Goal: Task Accomplishment & Management: Manage account settings

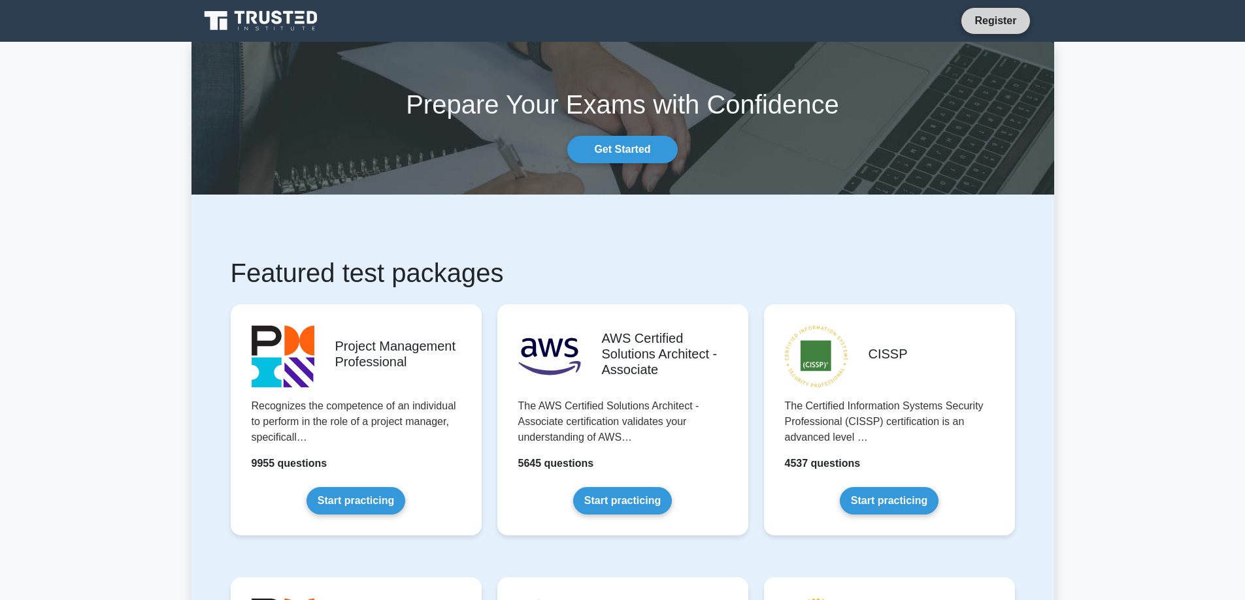
click at [996, 20] on link "Register" at bounding box center [994, 20] width 57 height 16
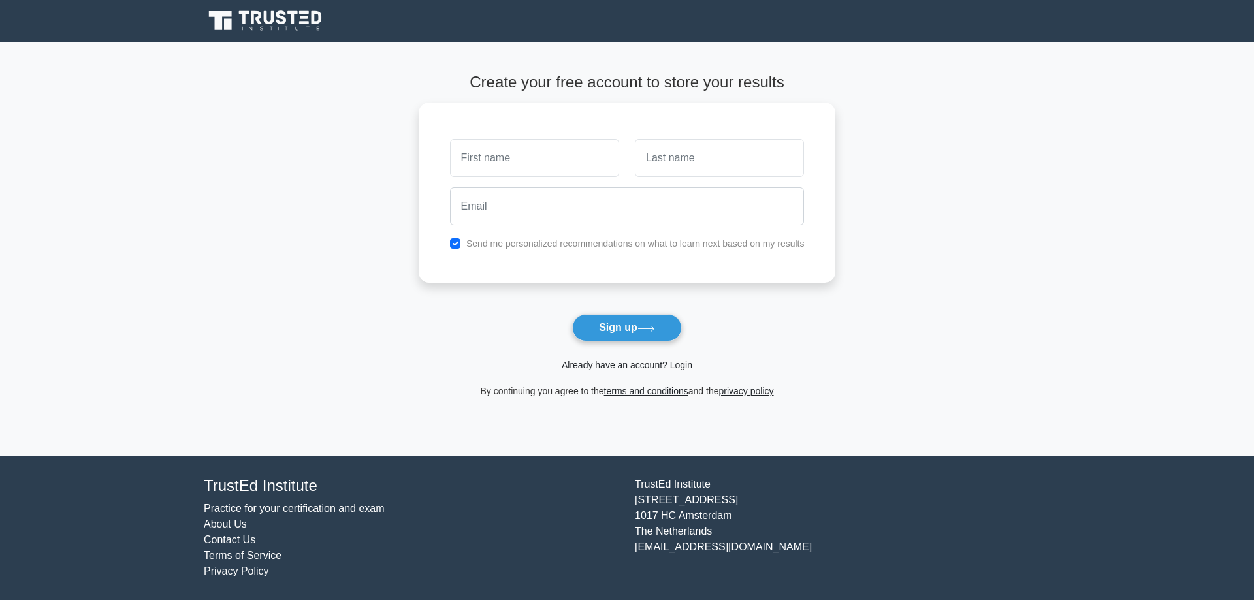
click at [631, 370] on link "Already have an account? Login" at bounding box center [627, 365] width 131 height 10
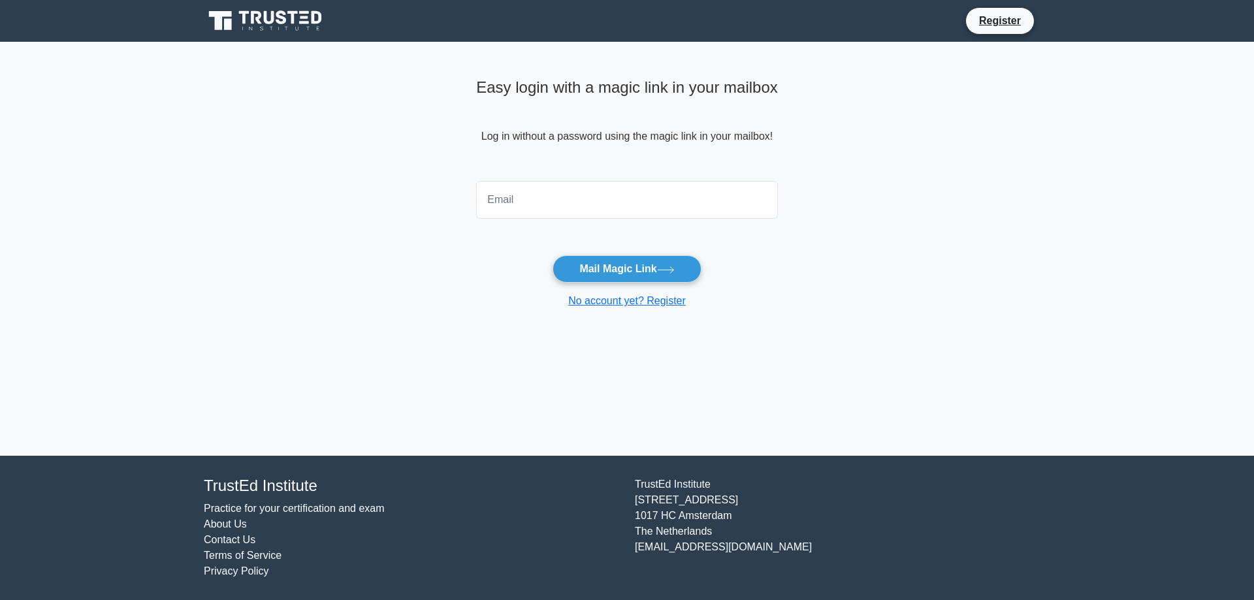
click at [553, 184] on input "email" at bounding box center [627, 200] width 302 height 38
type input "deanwu0217@gmail.com"
click at [615, 265] on button "Mail Magic Link" at bounding box center [627, 268] width 148 height 27
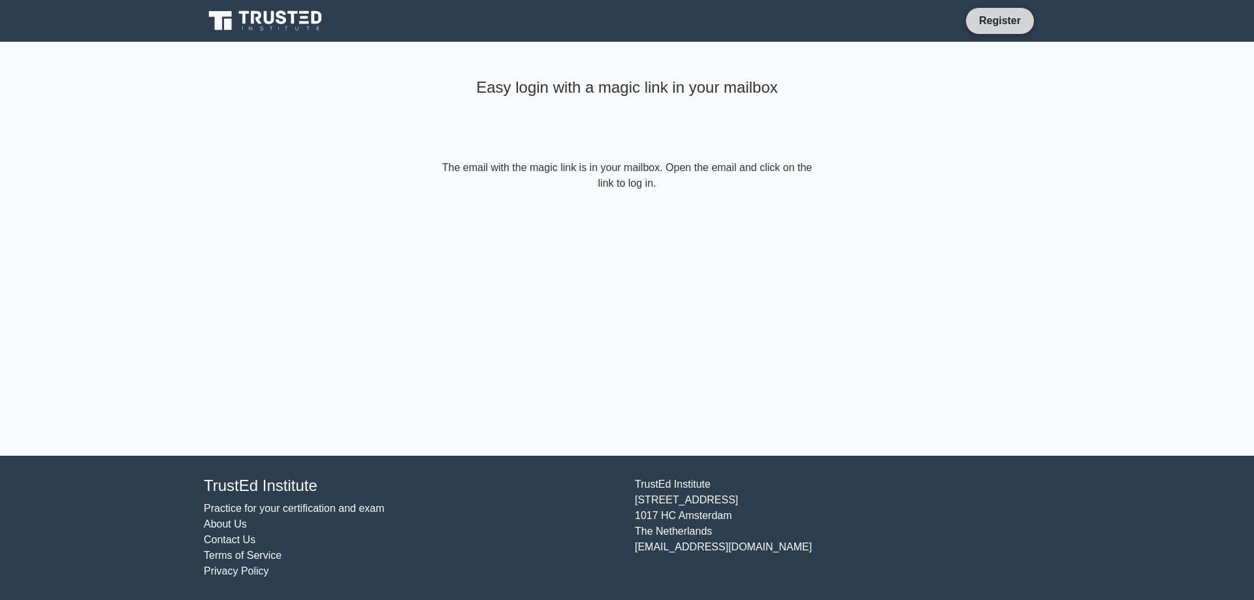
click at [1025, 15] on link "Register" at bounding box center [999, 20] width 57 height 16
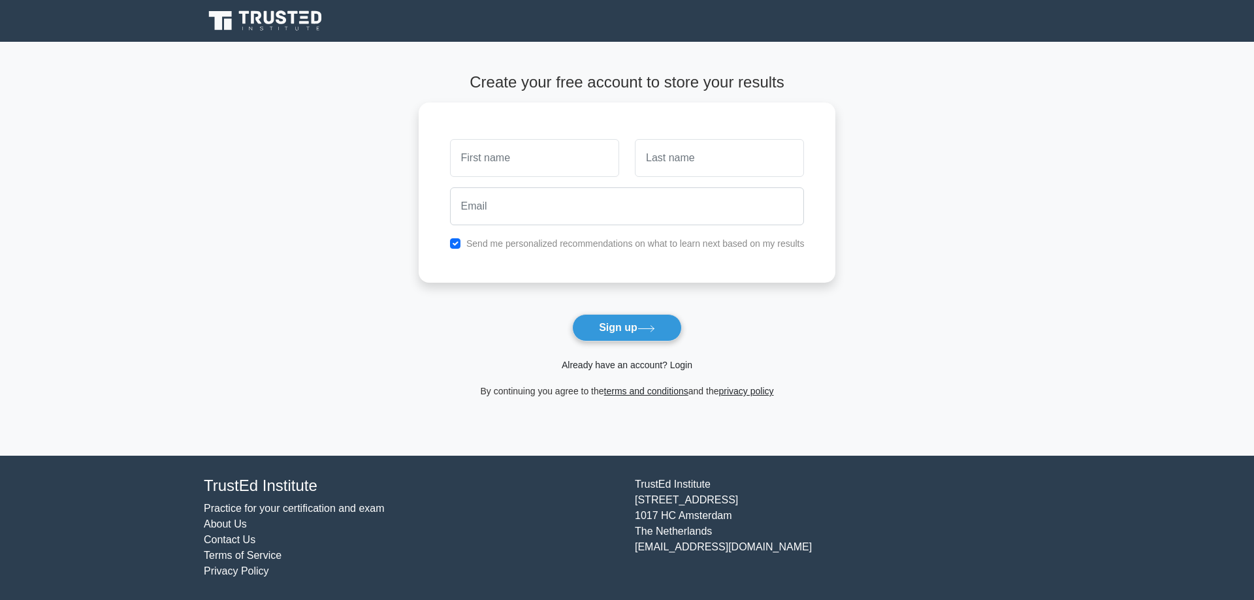
click at [628, 363] on link "Already have an account? Login" at bounding box center [627, 365] width 131 height 10
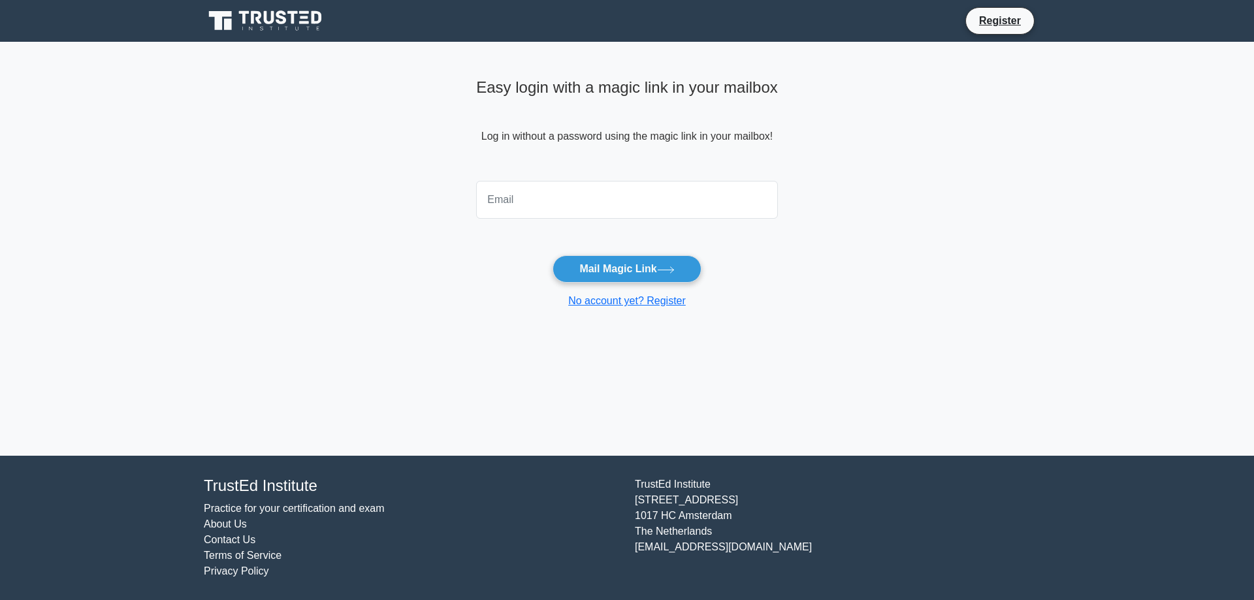
click at [521, 184] on input "email" at bounding box center [627, 200] width 302 height 38
type input "deanwu0217@gmail.com"
click at [613, 274] on button "Mail Magic Link" at bounding box center [627, 268] width 148 height 27
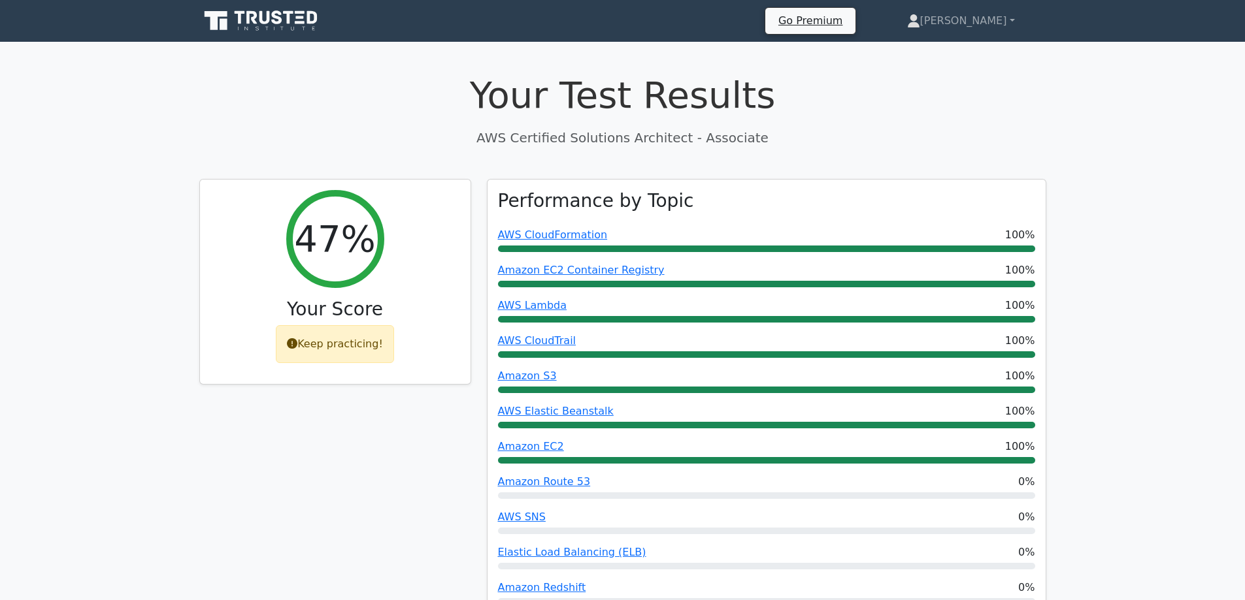
click at [310, 25] on icon at bounding box center [261, 20] width 125 height 25
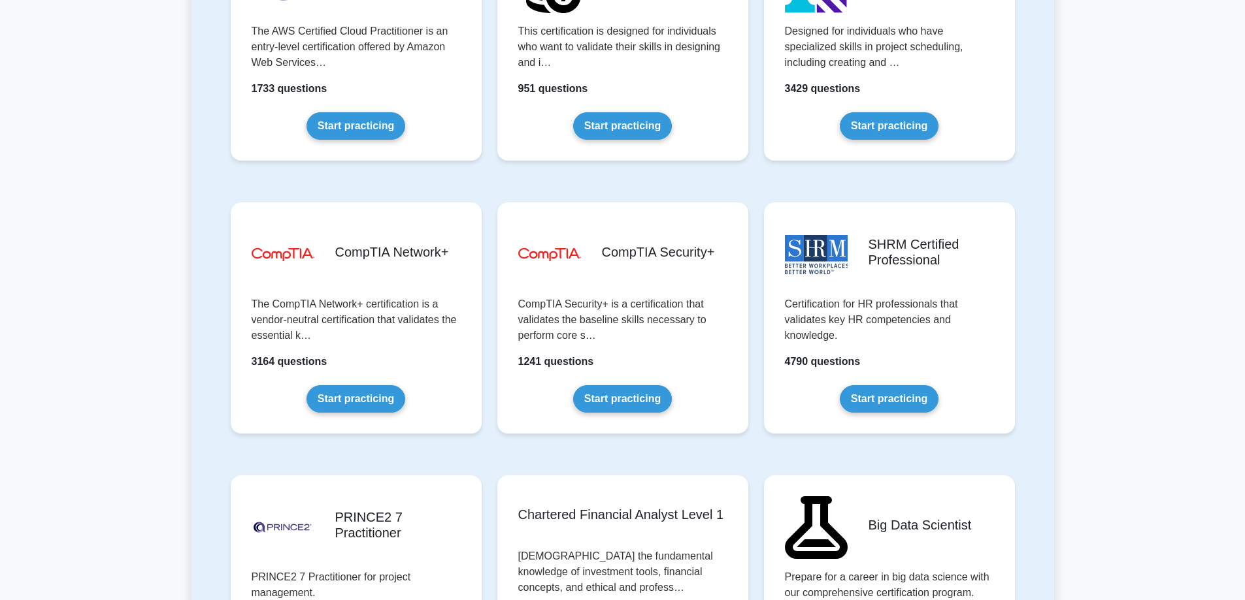
scroll to position [2483, 0]
